Goal: Ask a question: Seek information or help from site administrators or community

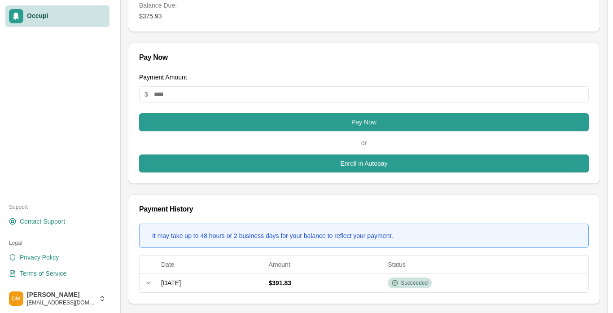
scroll to position [62, 0]
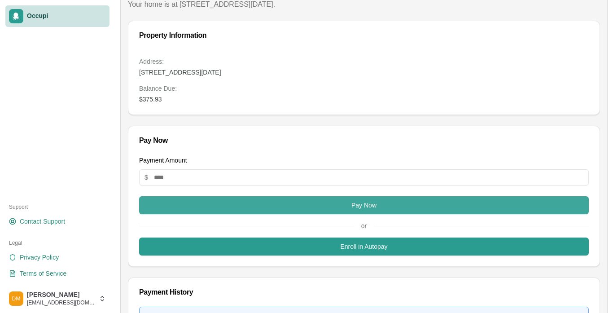
click at [381, 204] on button "Pay Now" at bounding box center [363, 205] width 449 height 18
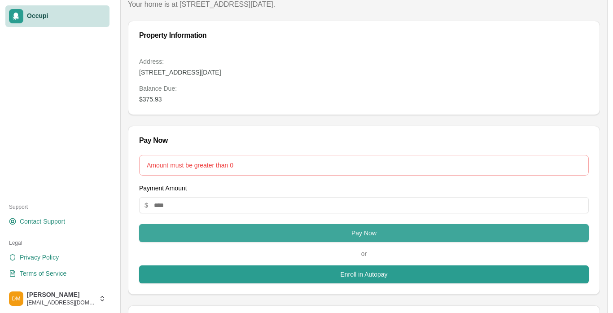
click at [365, 232] on button "Pay Now" at bounding box center [363, 233] width 449 height 18
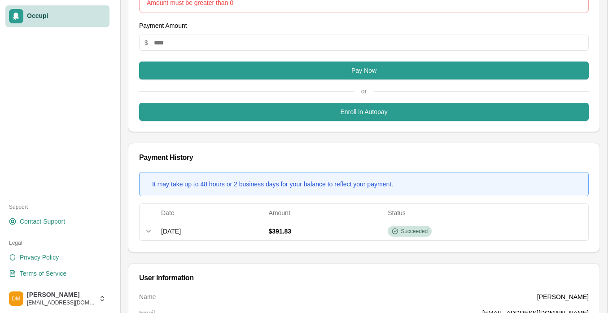
scroll to position [259, 0]
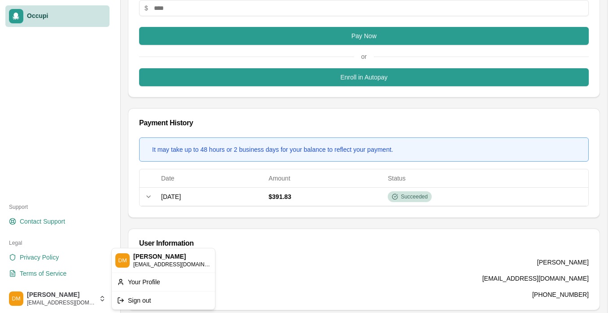
click at [48, 15] on span "Occupi" at bounding box center [66, 16] width 79 height 8
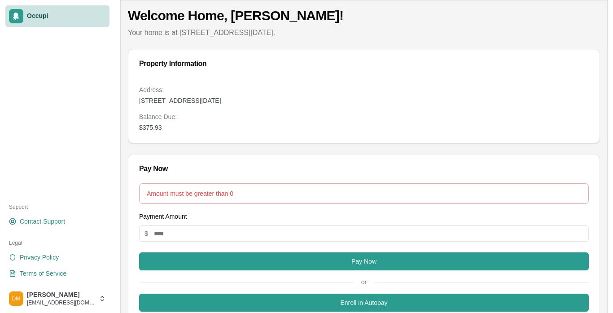
scroll to position [0, 0]
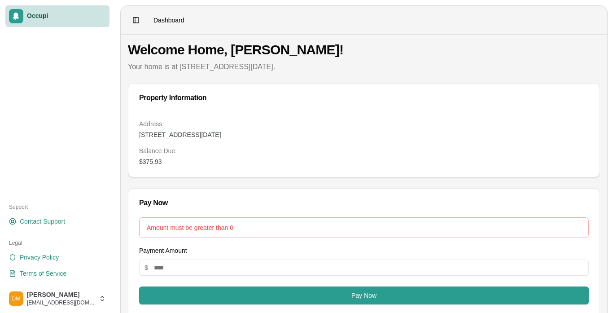
click at [570, 52] on h1 "Welcome Home, [PERSON_NAME]!" at bounding box center [364, 50] width 472 height 16
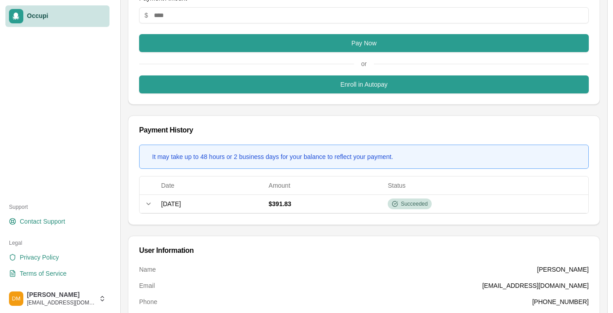
scroll to position [152, 0]
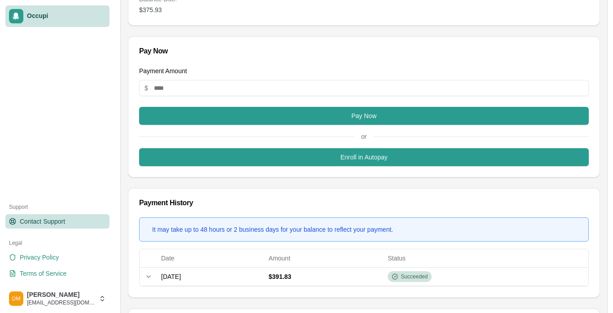
click at [65, 222] on span "Contact Support" at bounding box center [42, 221] width 45 height 9
